Goal: Task Accomplishment & Management: Manage account settings

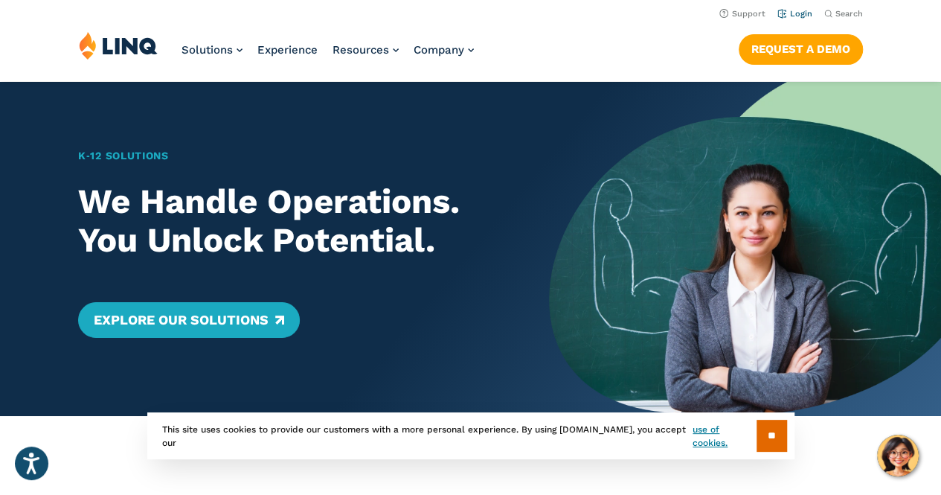
click at [798, 13] on link "Login" at bounding box center [795, 14] width 35 height 10
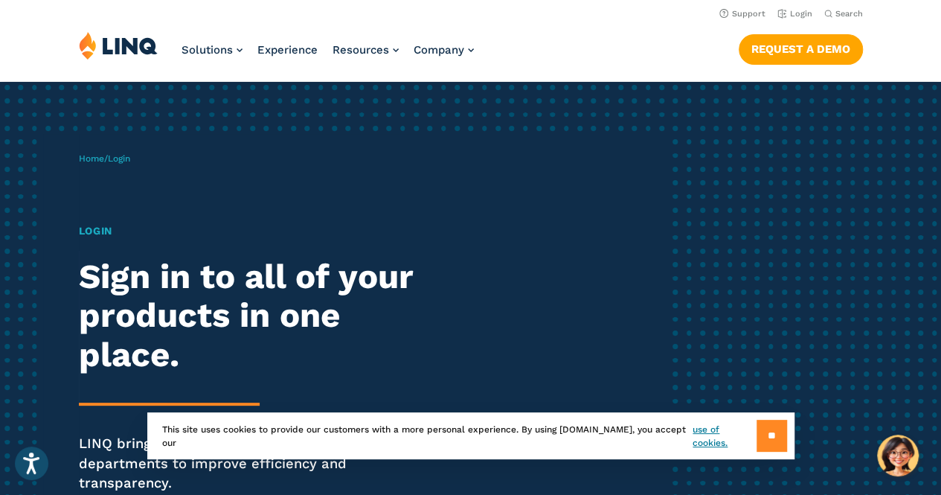
click at [768, 433] on input "**" at bounding box center [772, 436] width 31 height 32
